Goal: Browse casually: Explore the website without a specific task or goal

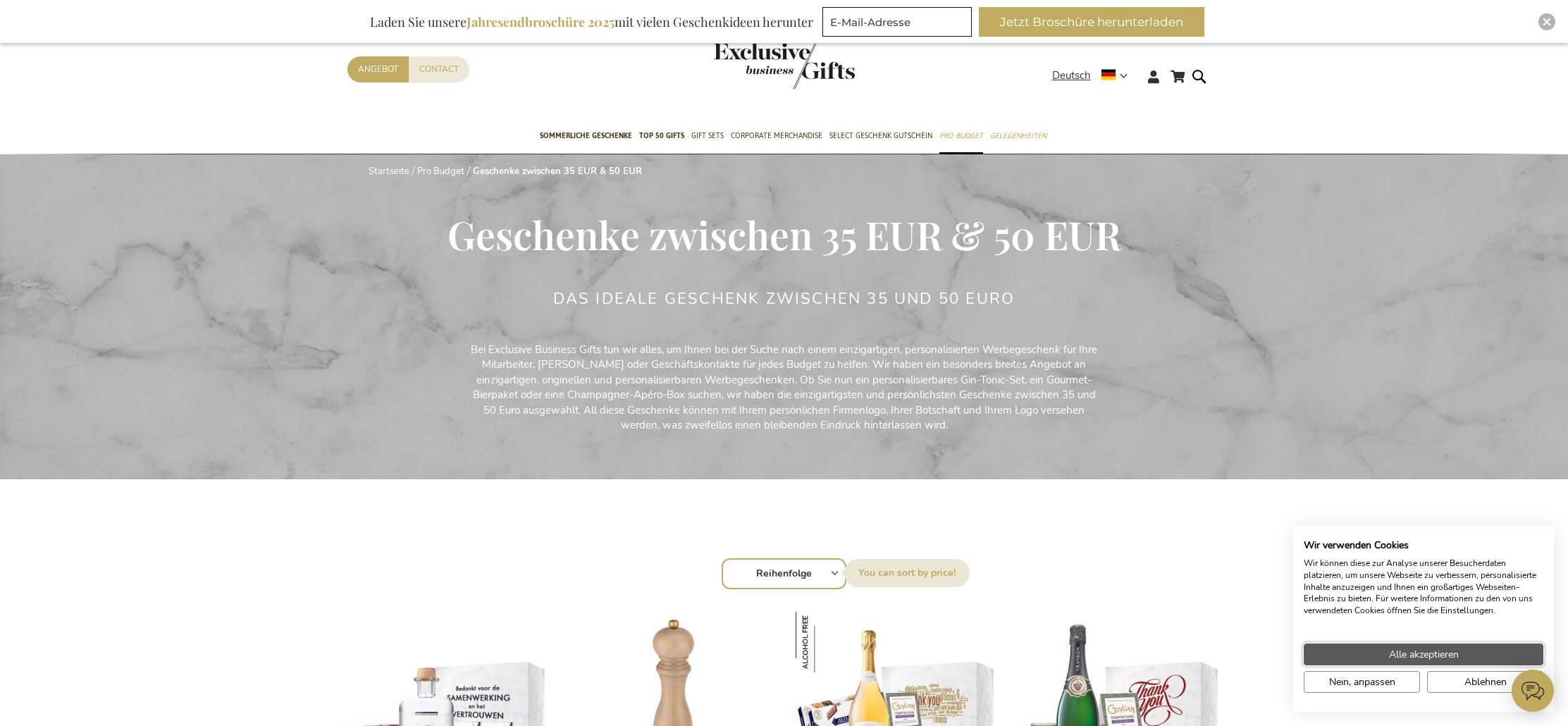
click at [1466, 652] on button "Alle akzeptieren" at bounding box center [1423, 654] width 240 height 22
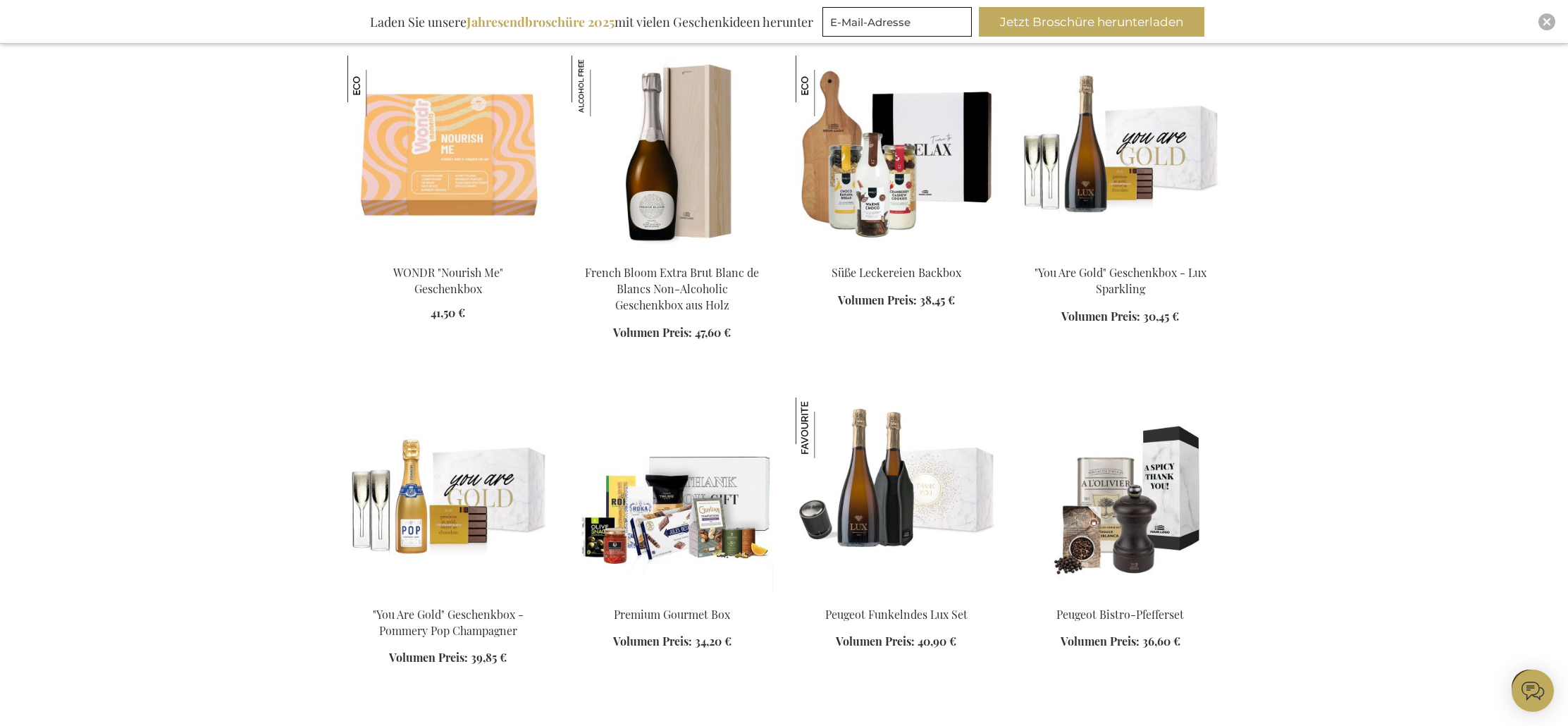
scroll to position [1226, 0]
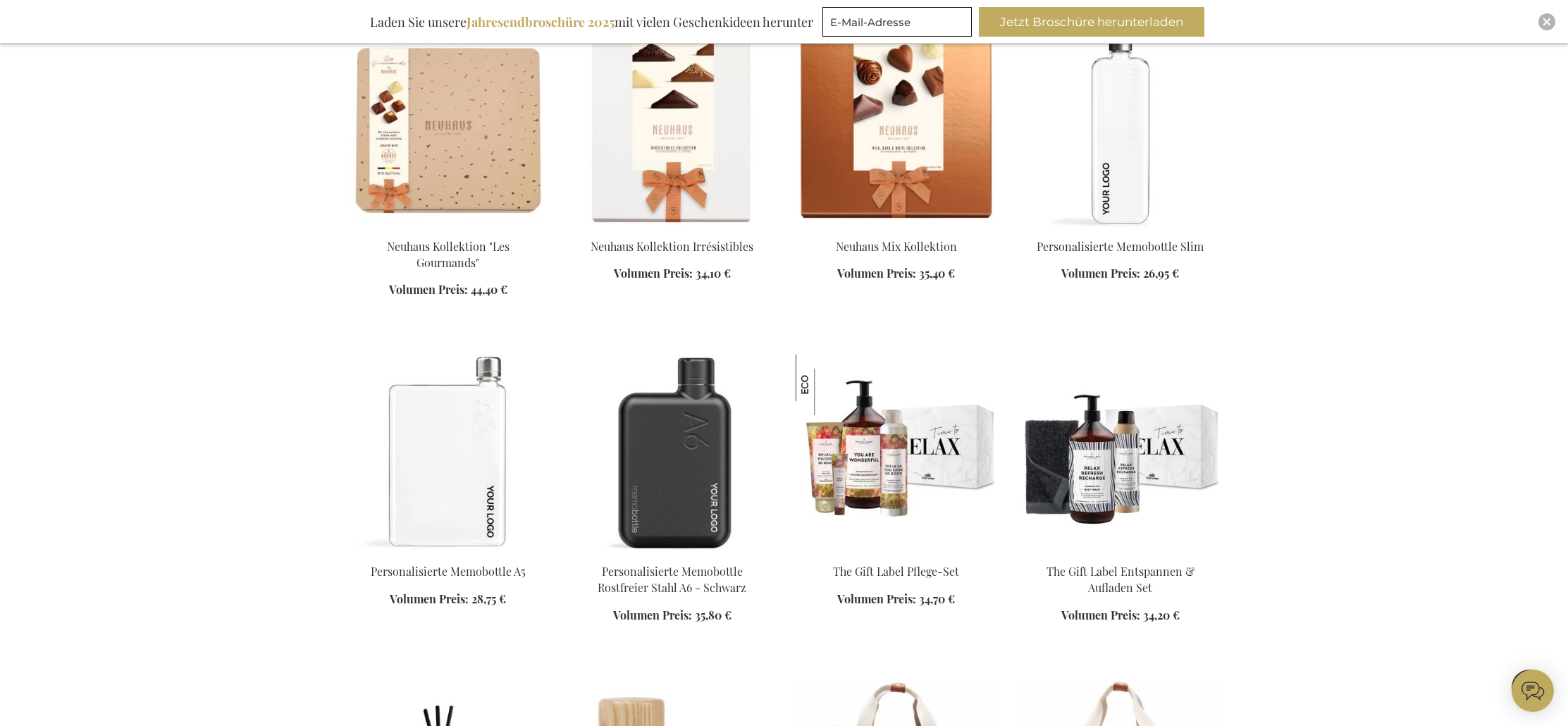
scroll to position [2321, 0]
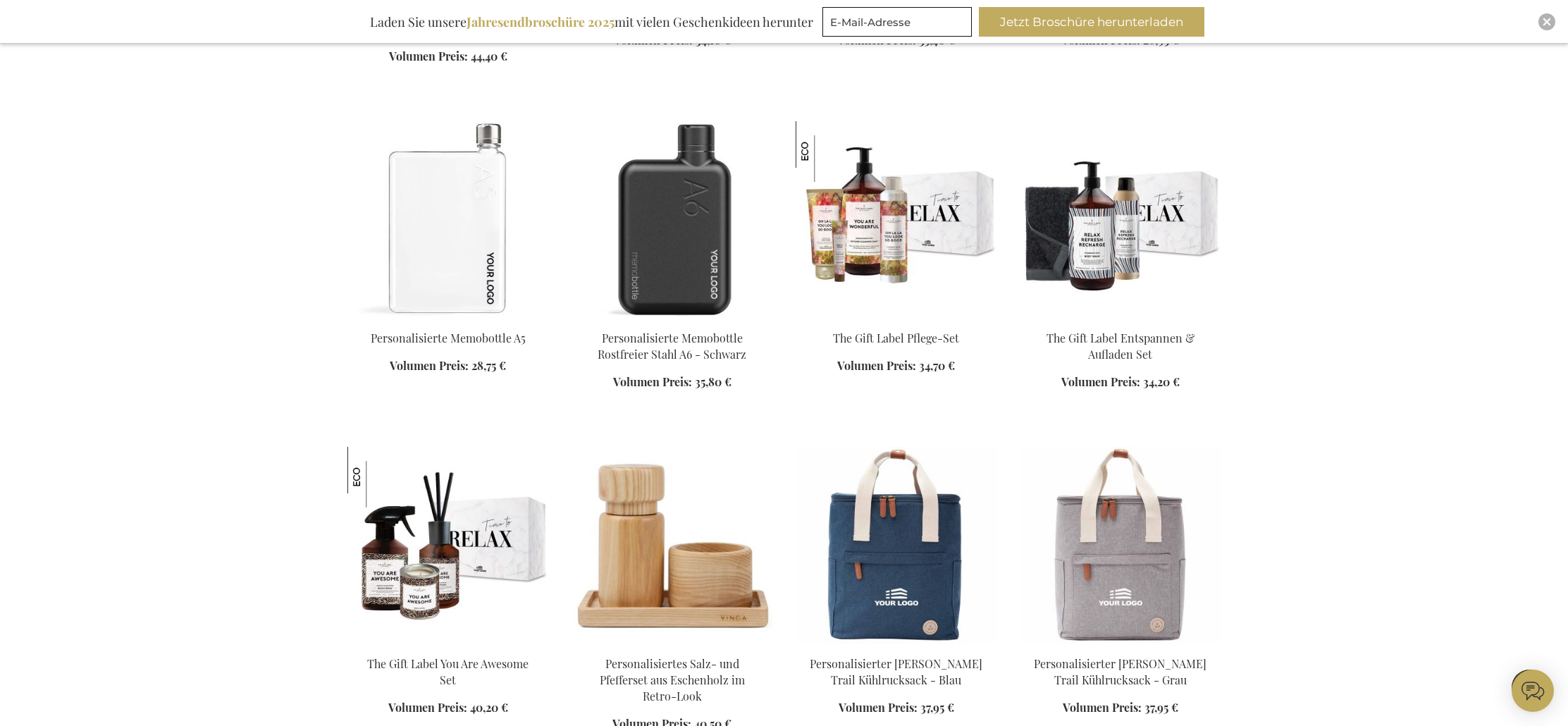
scroll to position [2527, 0]
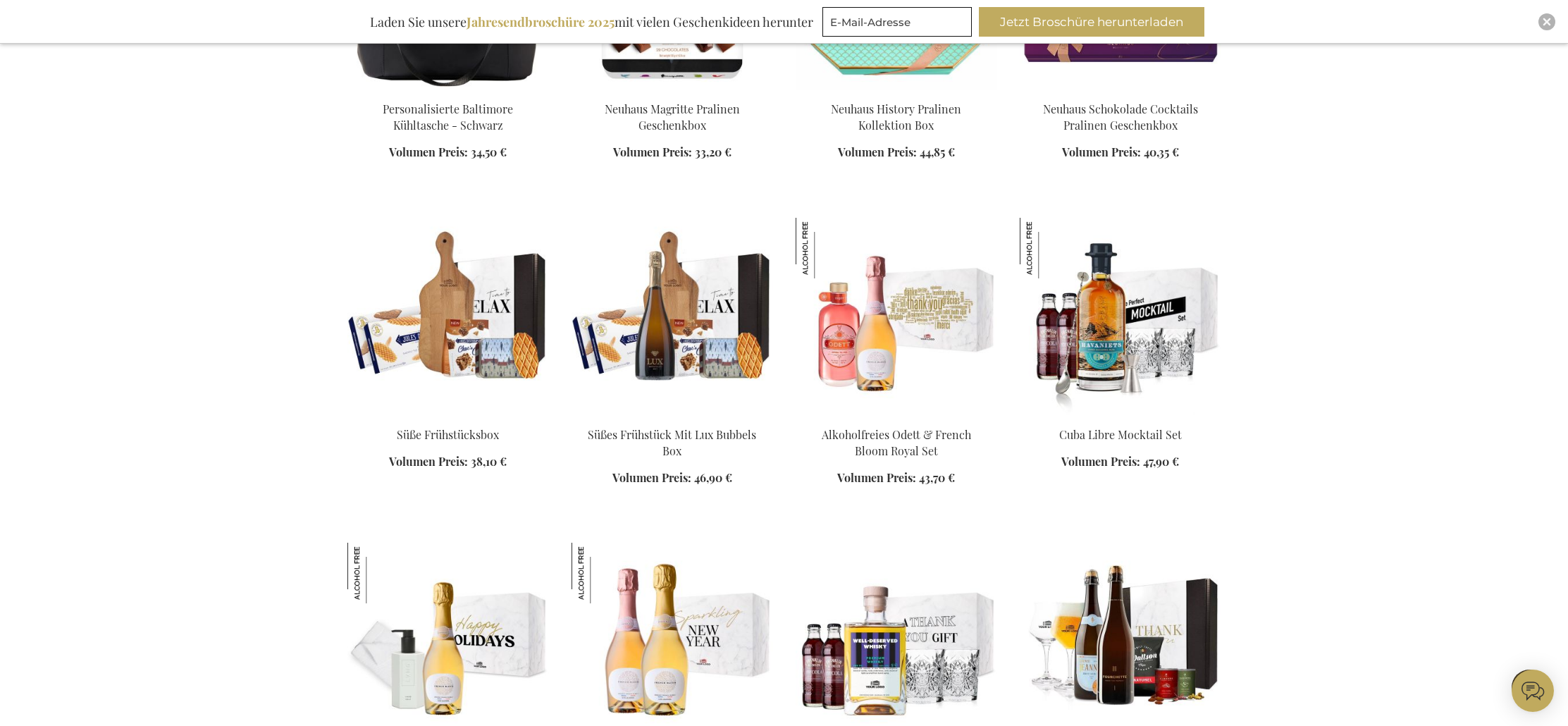
scroll to position [4147, 0]
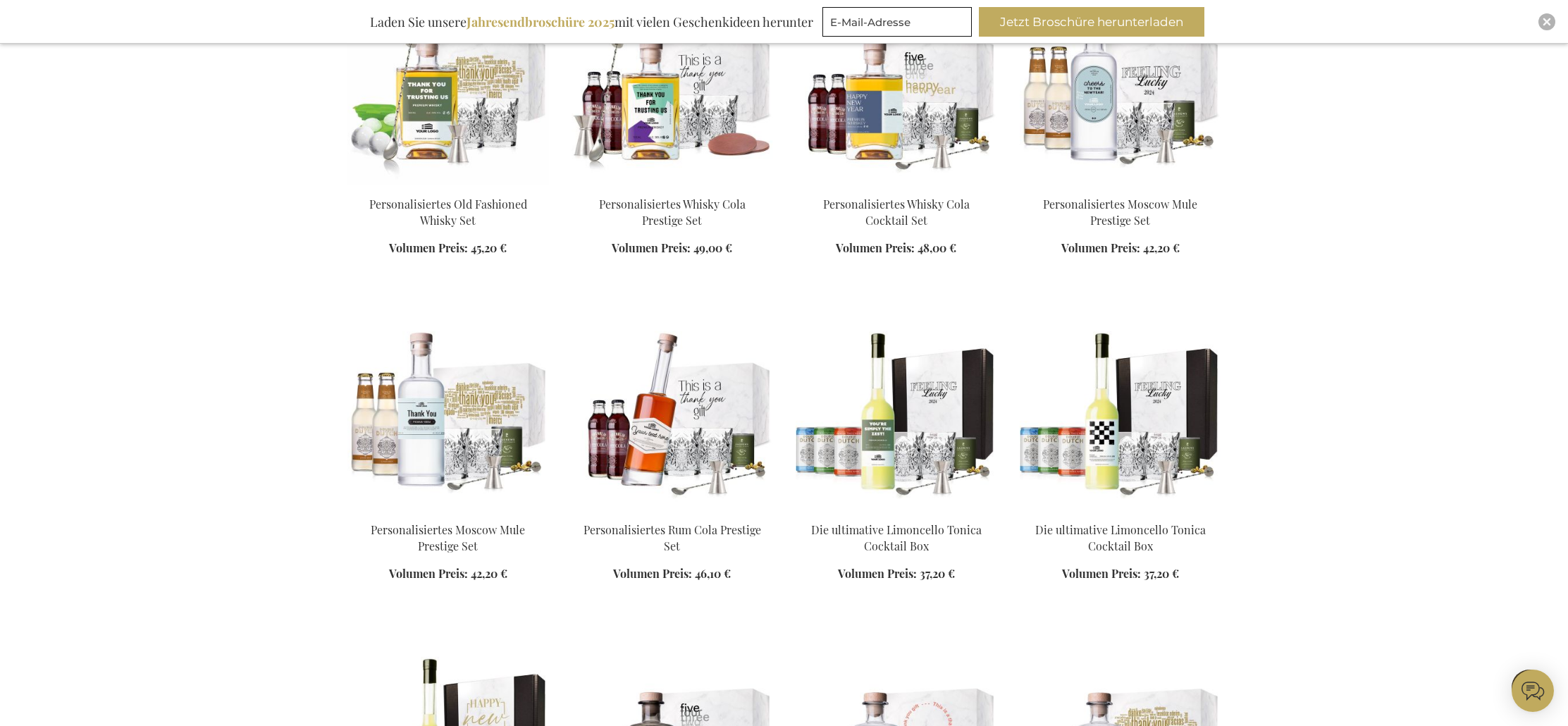
scroll to position [5165, 0]
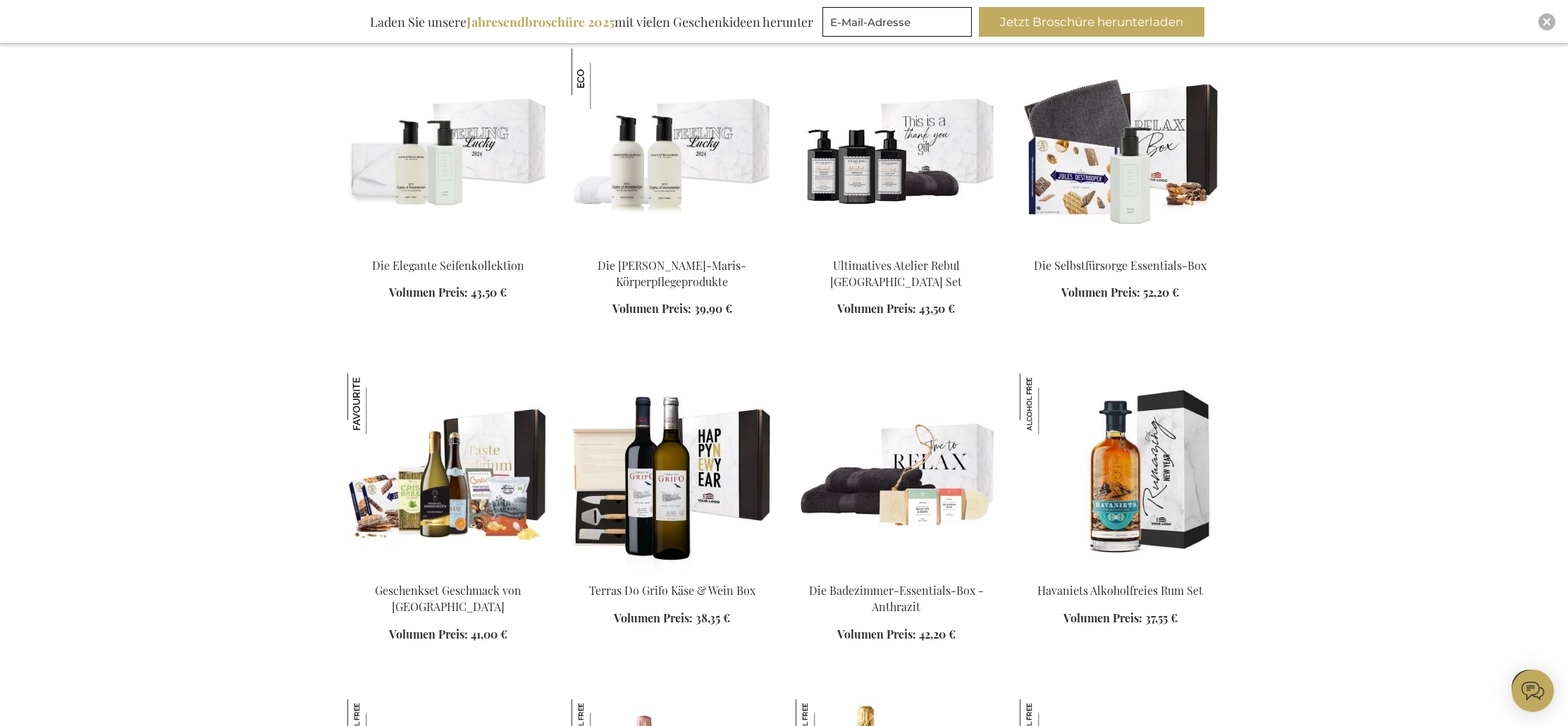
scroll to position [6317, 0]
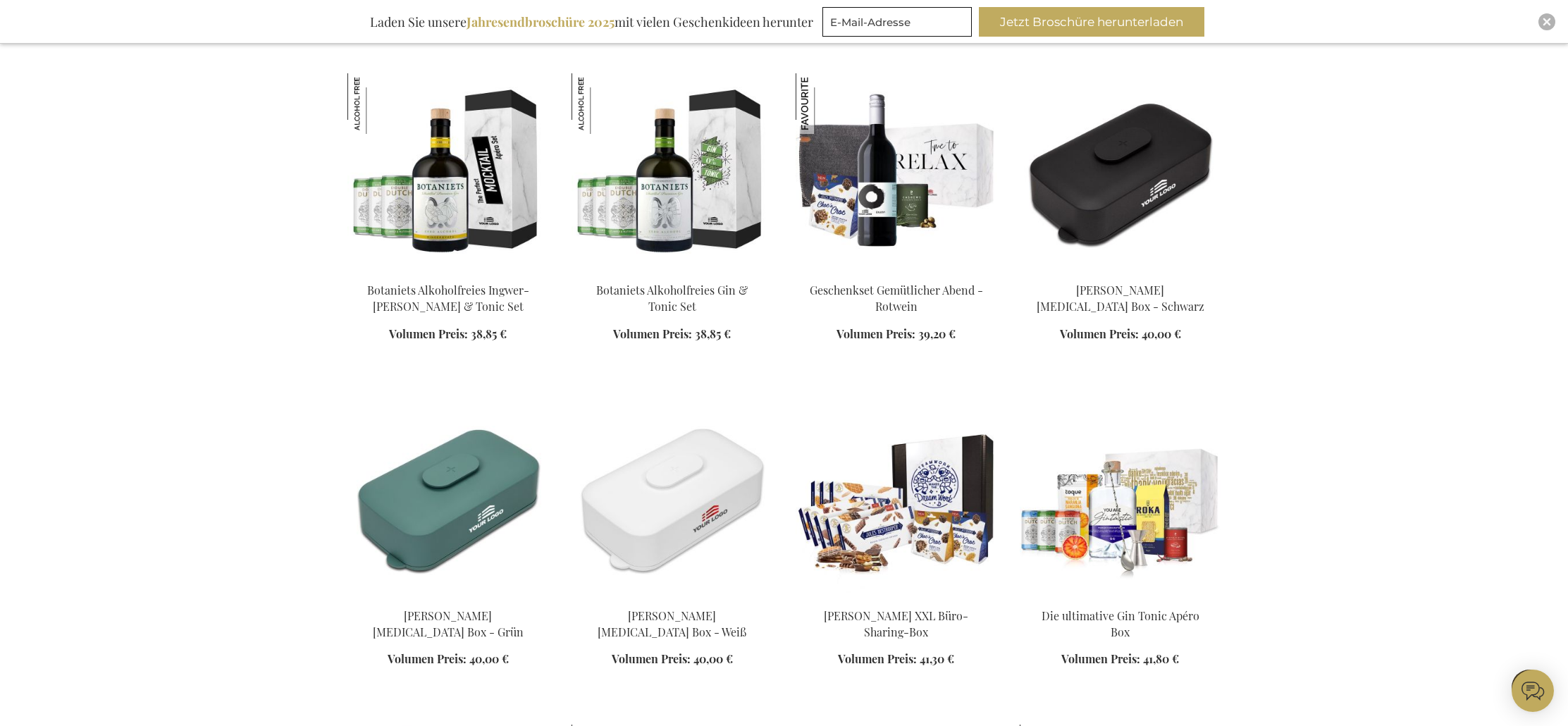
scroll to position [7146, 0]
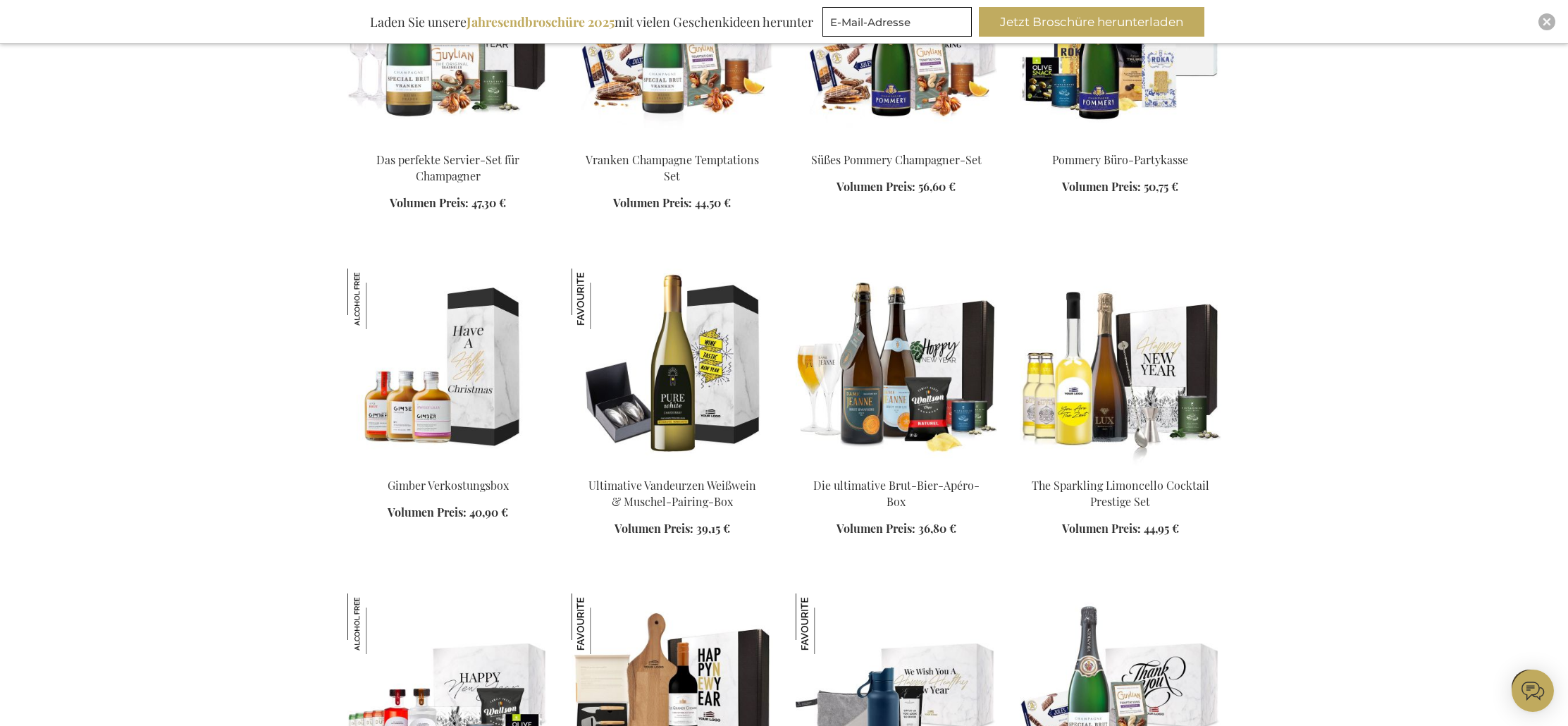
scroll to position [7926, 0]
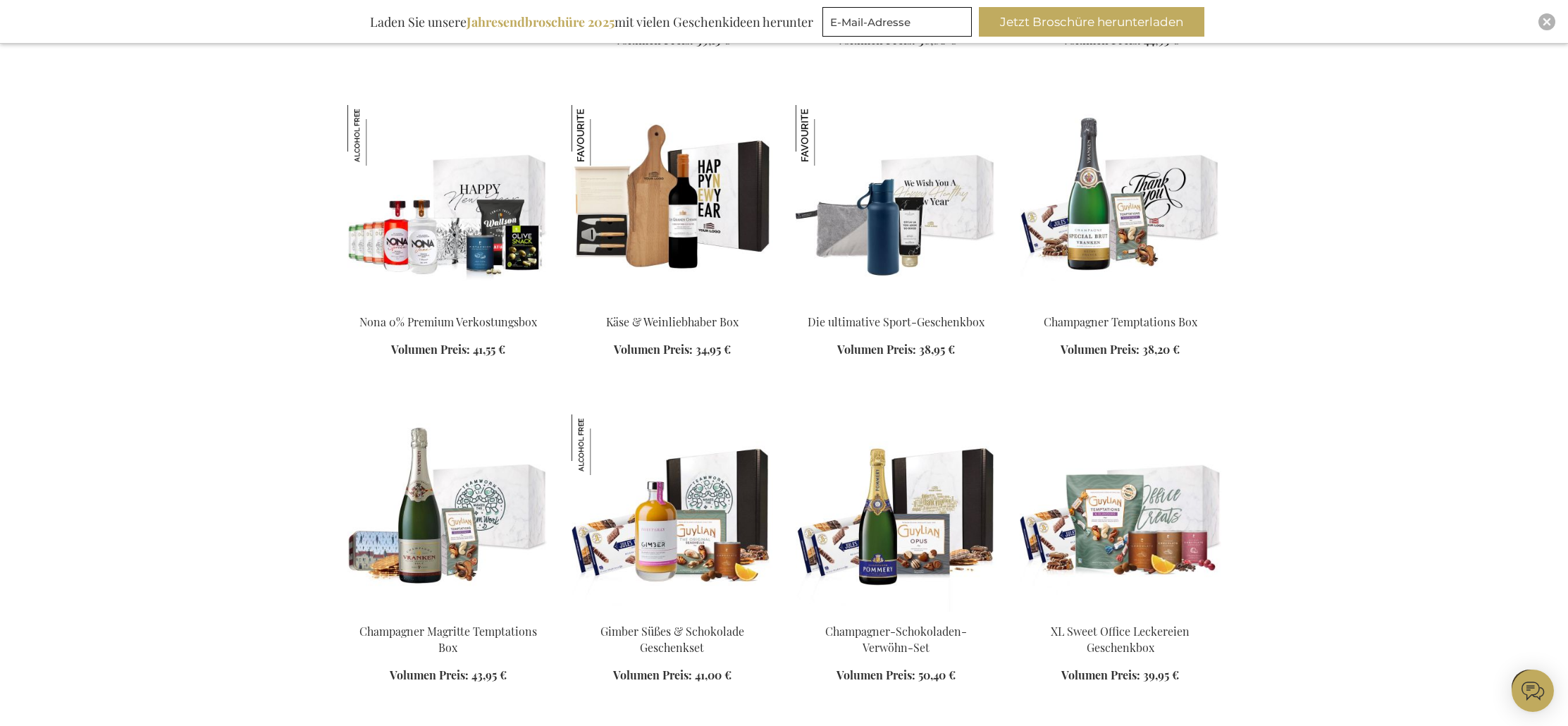
scroll to position [8416, 0]
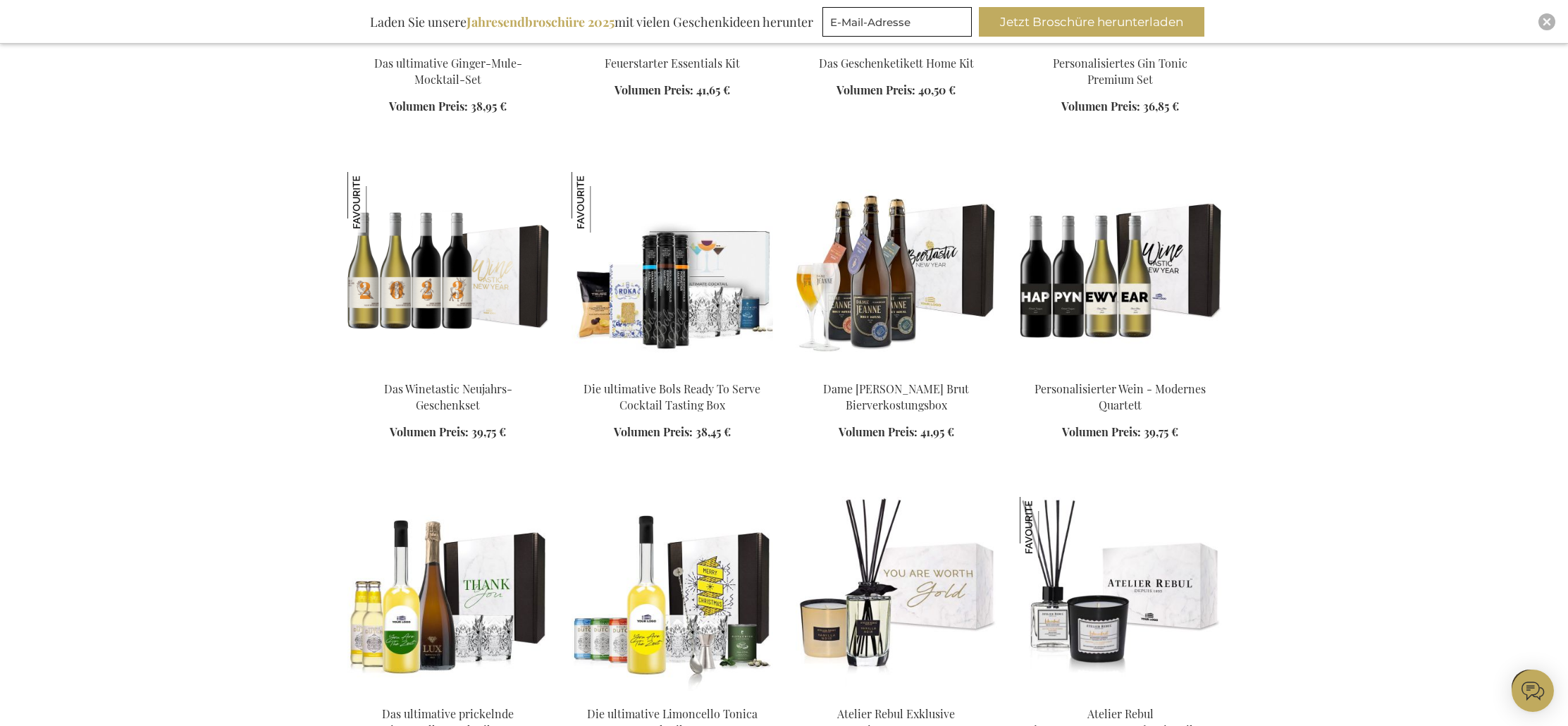
scroll to position [9975, 0]
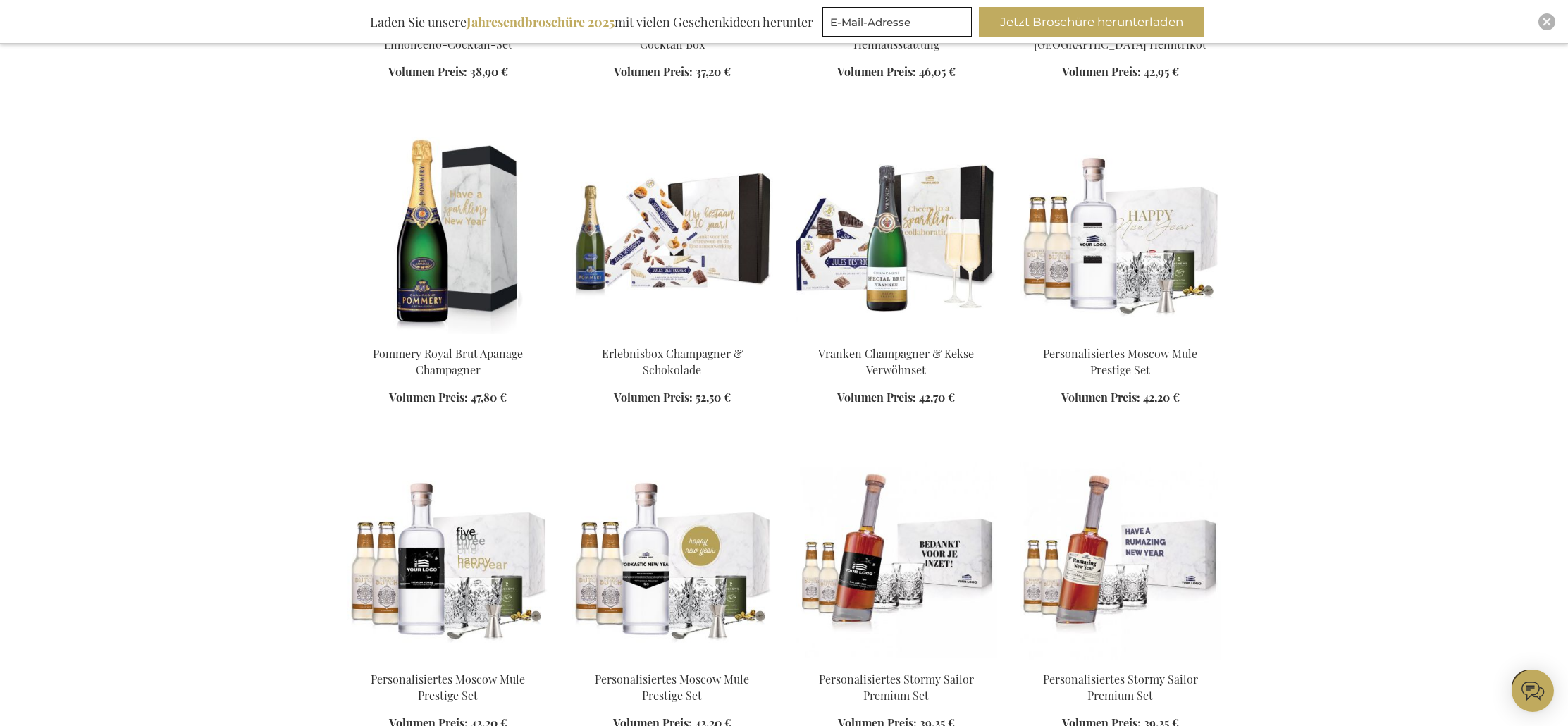
scroll to position [10628, 0]
